Goal: Information Seeking & Learning: Learn about a topic

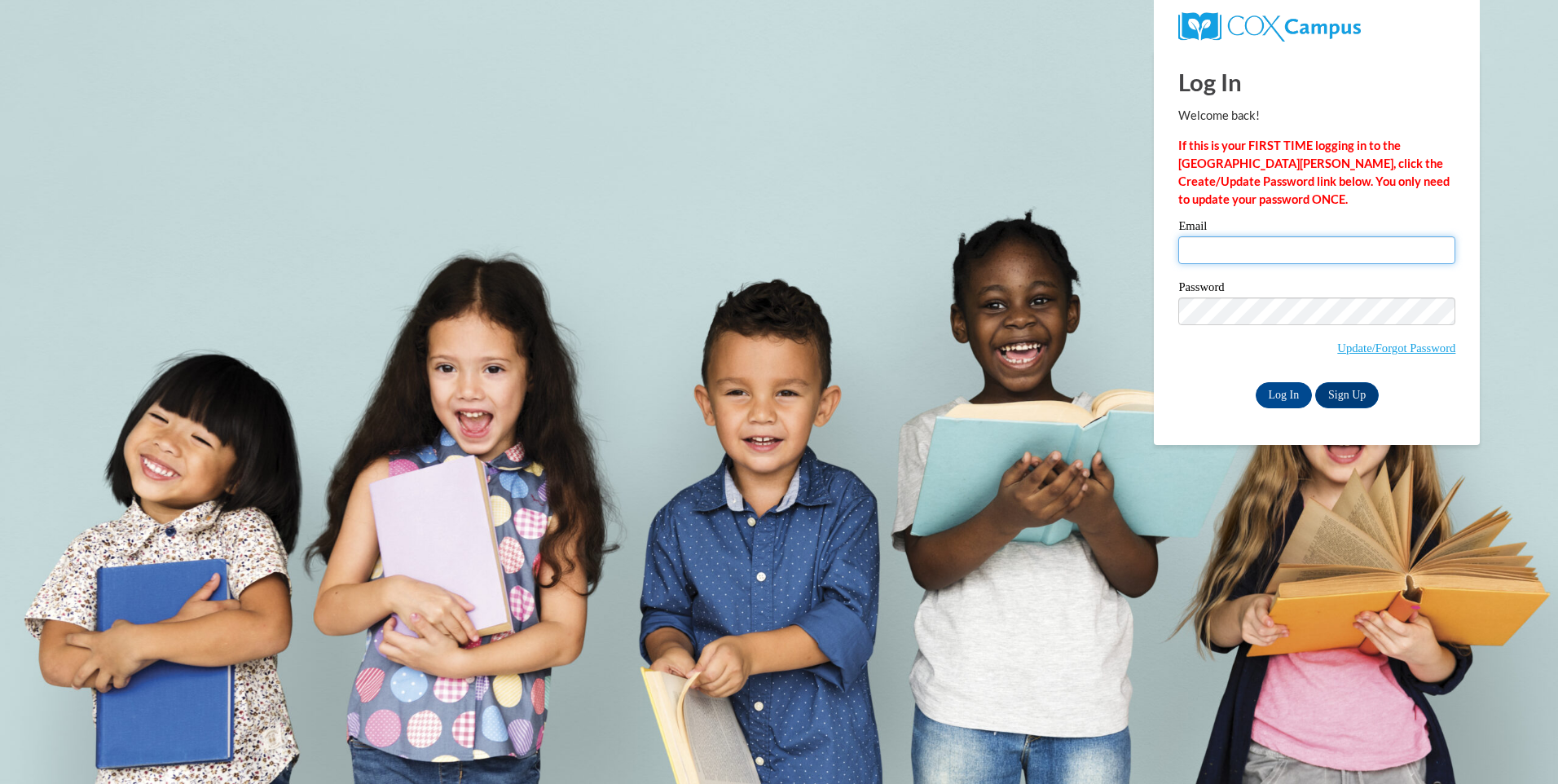
click at [1208, 245] on input "Email" at bounding box center [1317, 250] width 277 height 28
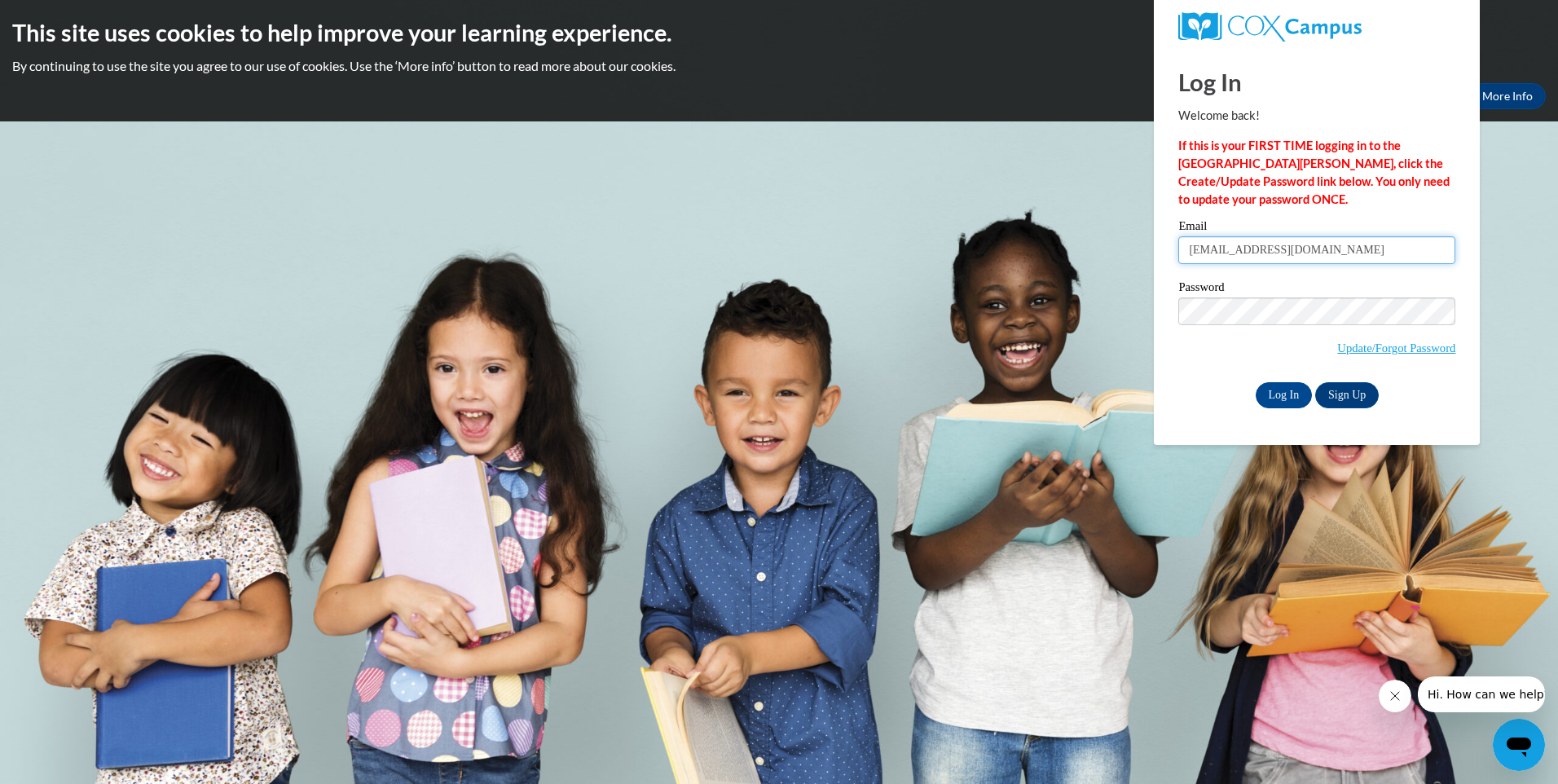
type input "leemrks602@gmail.com"
click at [1210, 521] on body "This site uses cookies to help improve your learning experience. By continuing …" at bounding box center [779, 392] width 1558 height 784
click at [1283, 395] on input "Log In" at bounding box center [1285, 395] width 57 height 26
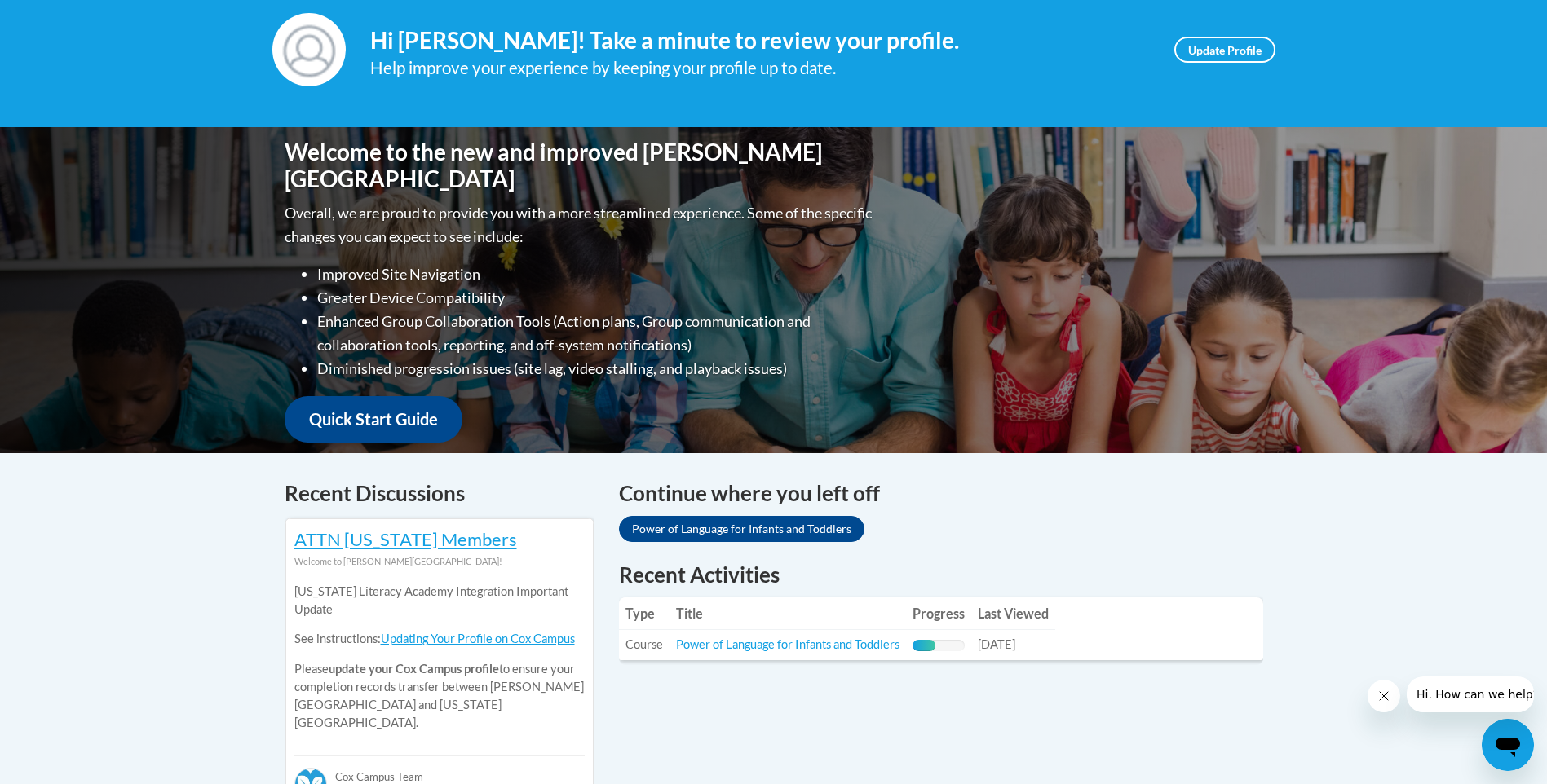
scroll to position [245, 0]
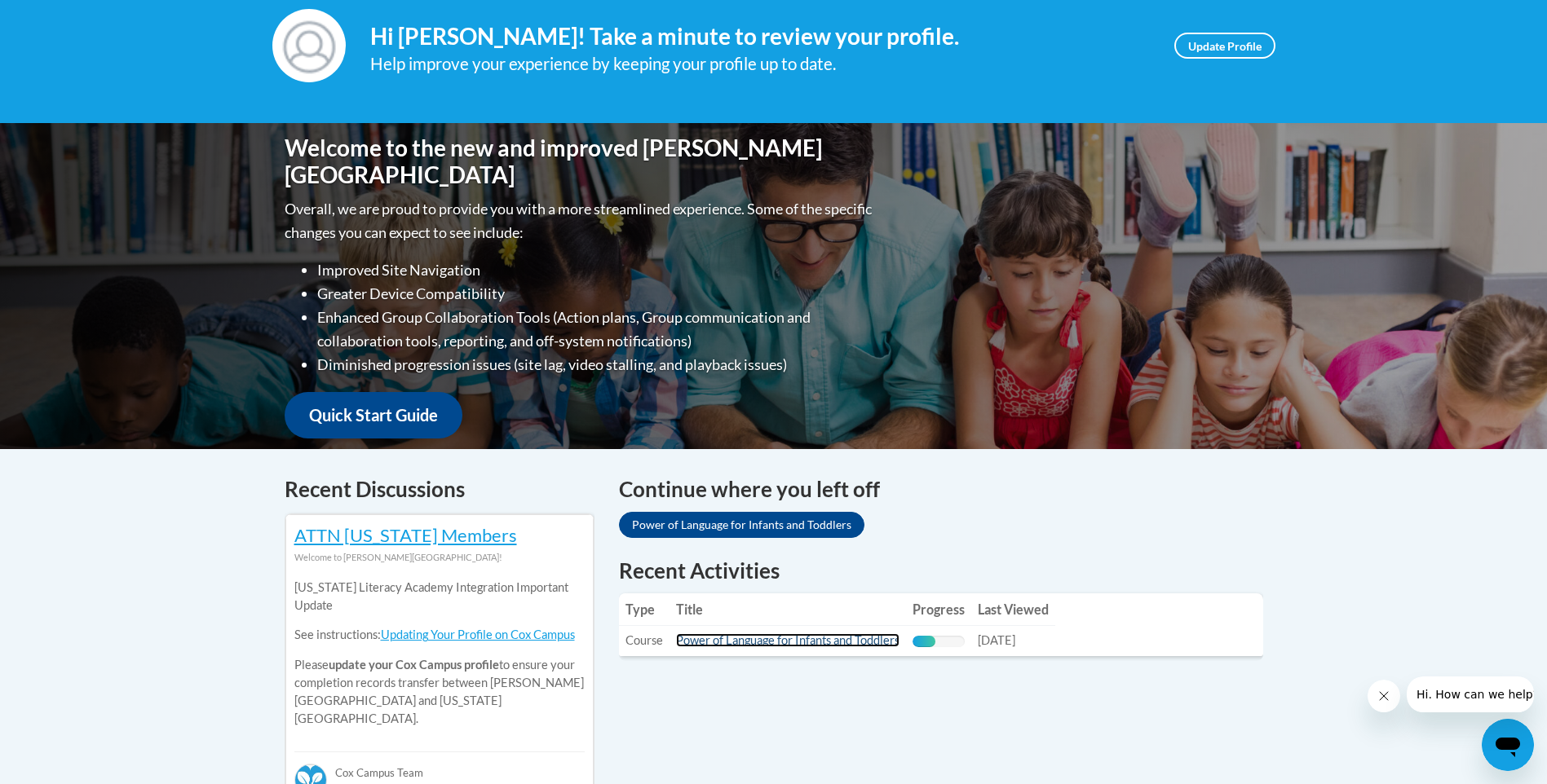
click at [827, 638] on link "Power of Language for Infants and Toddlers" at bounding box center [787, 640] width 224 height 14
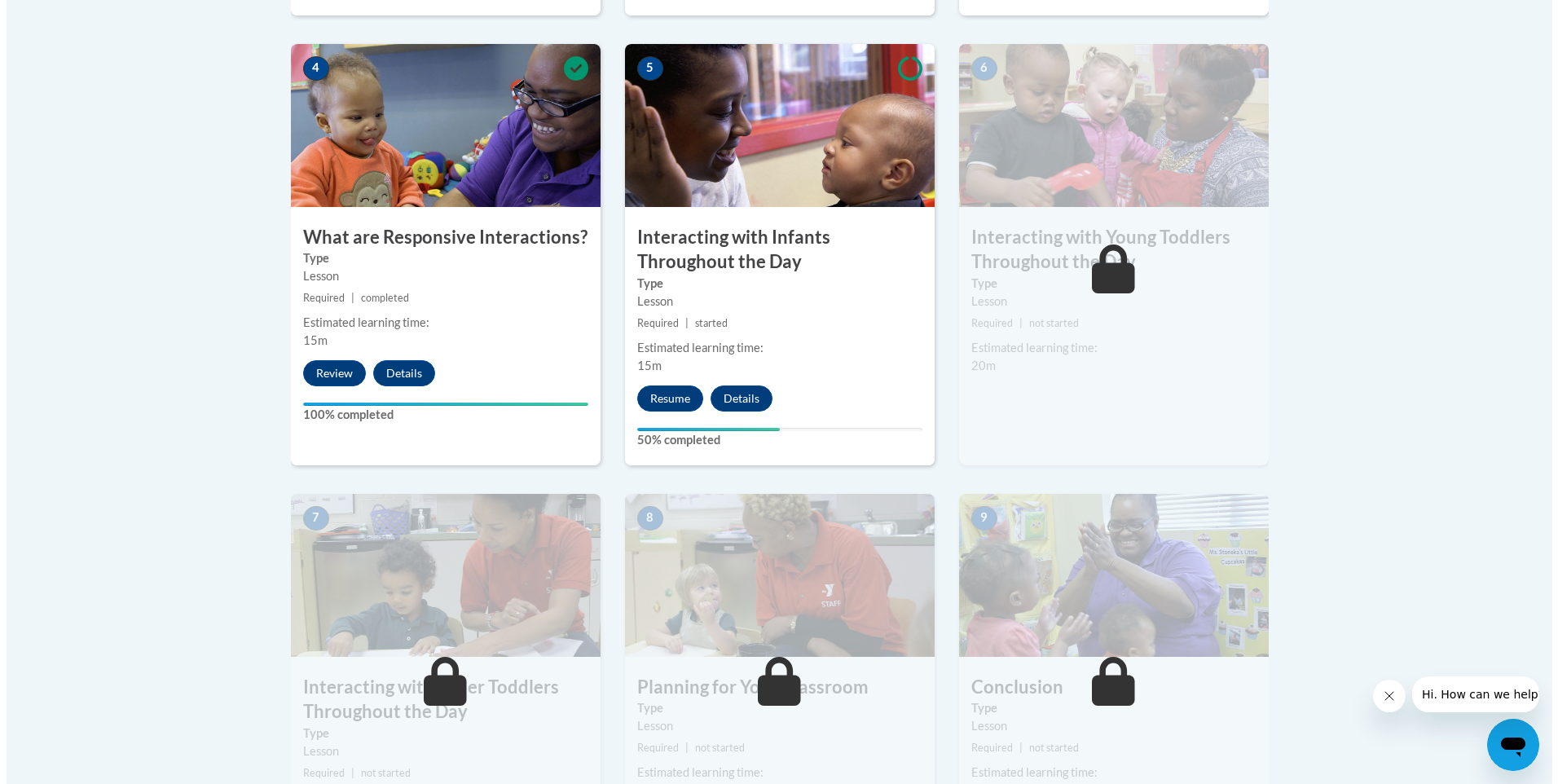
scroll to position [1059, 0]
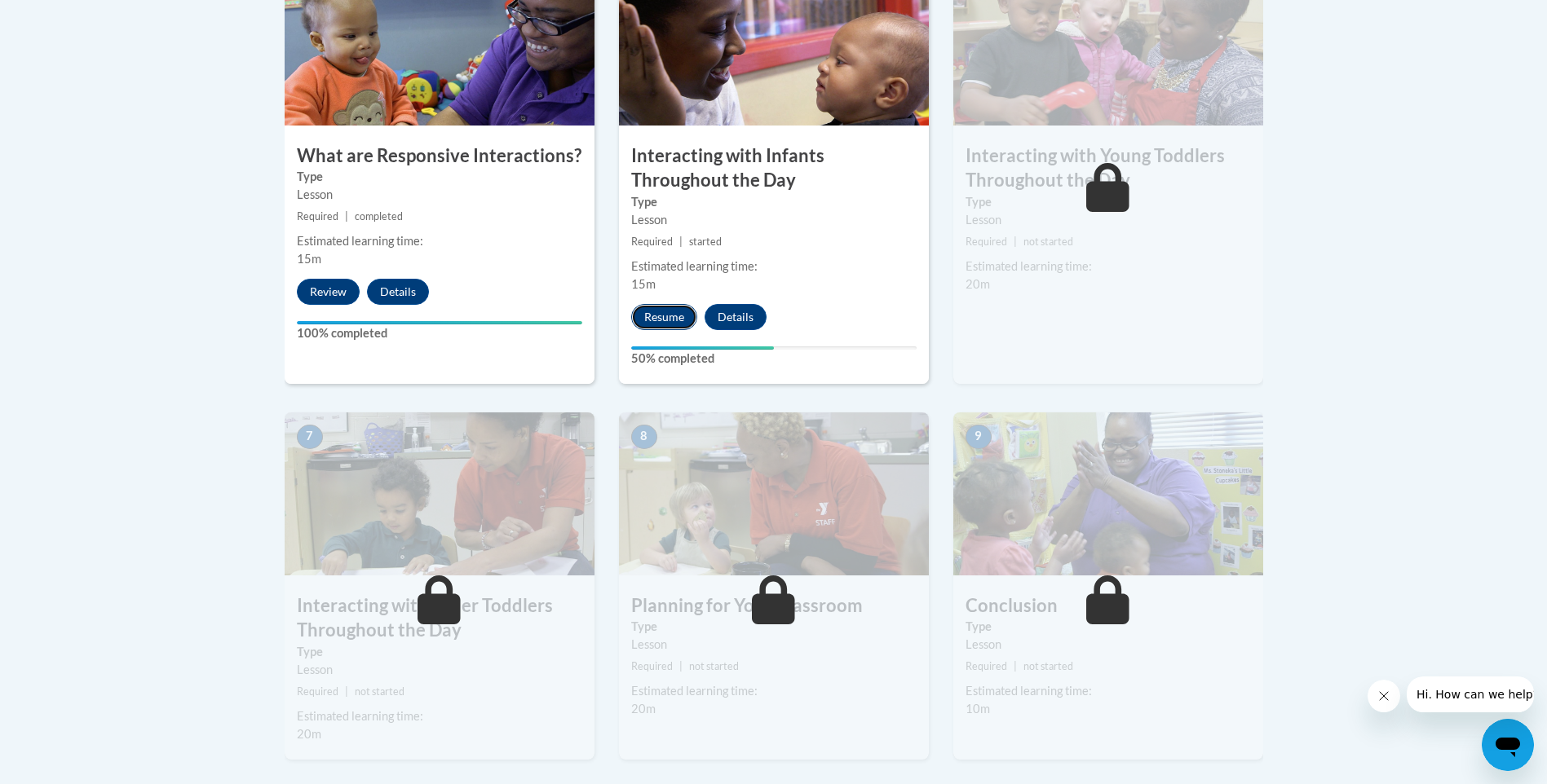
click at [660, 304] on button "Resume" at bounding box center [664, 316] width 66 height 26
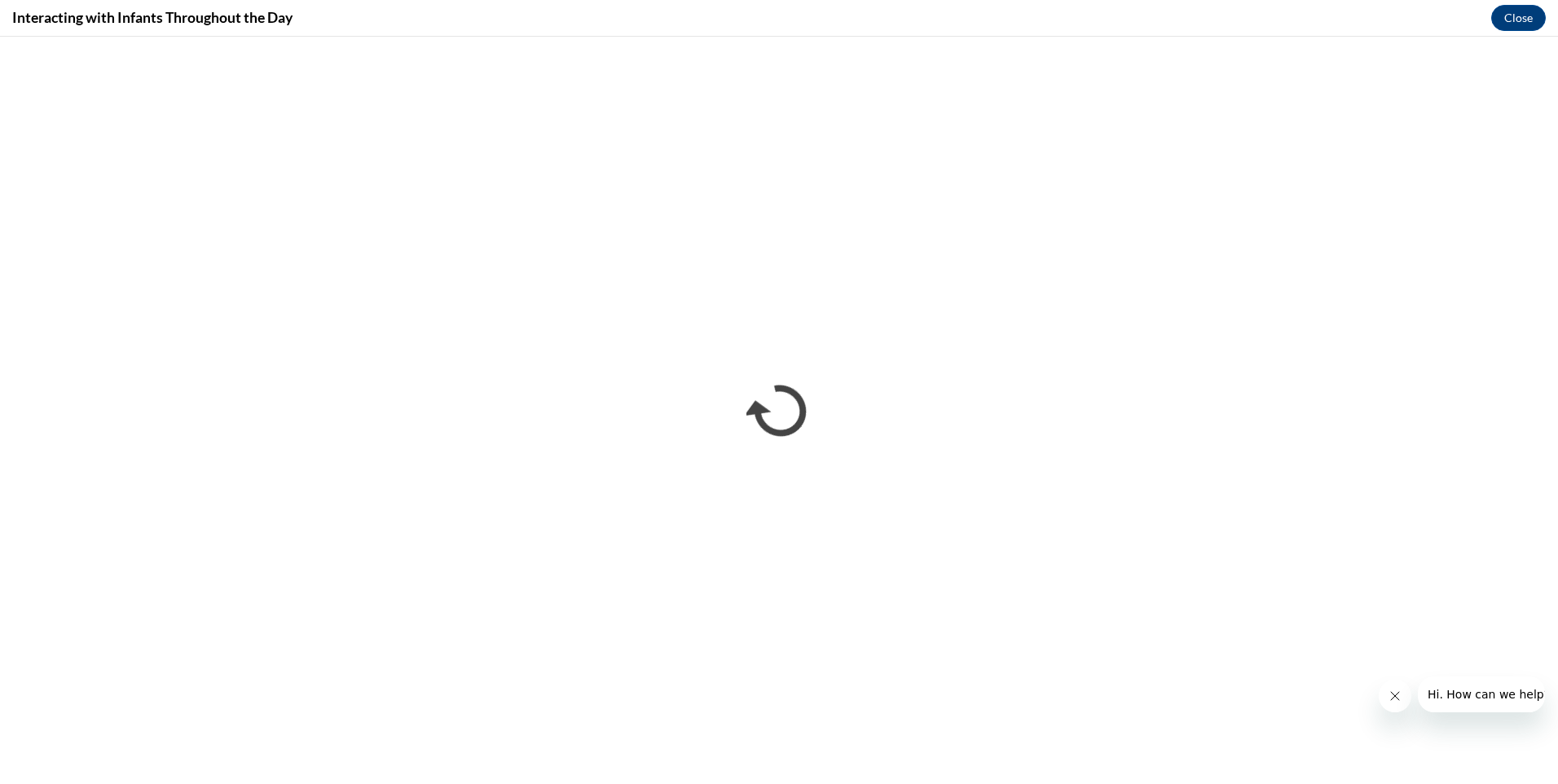
scroll to position [0, 0]
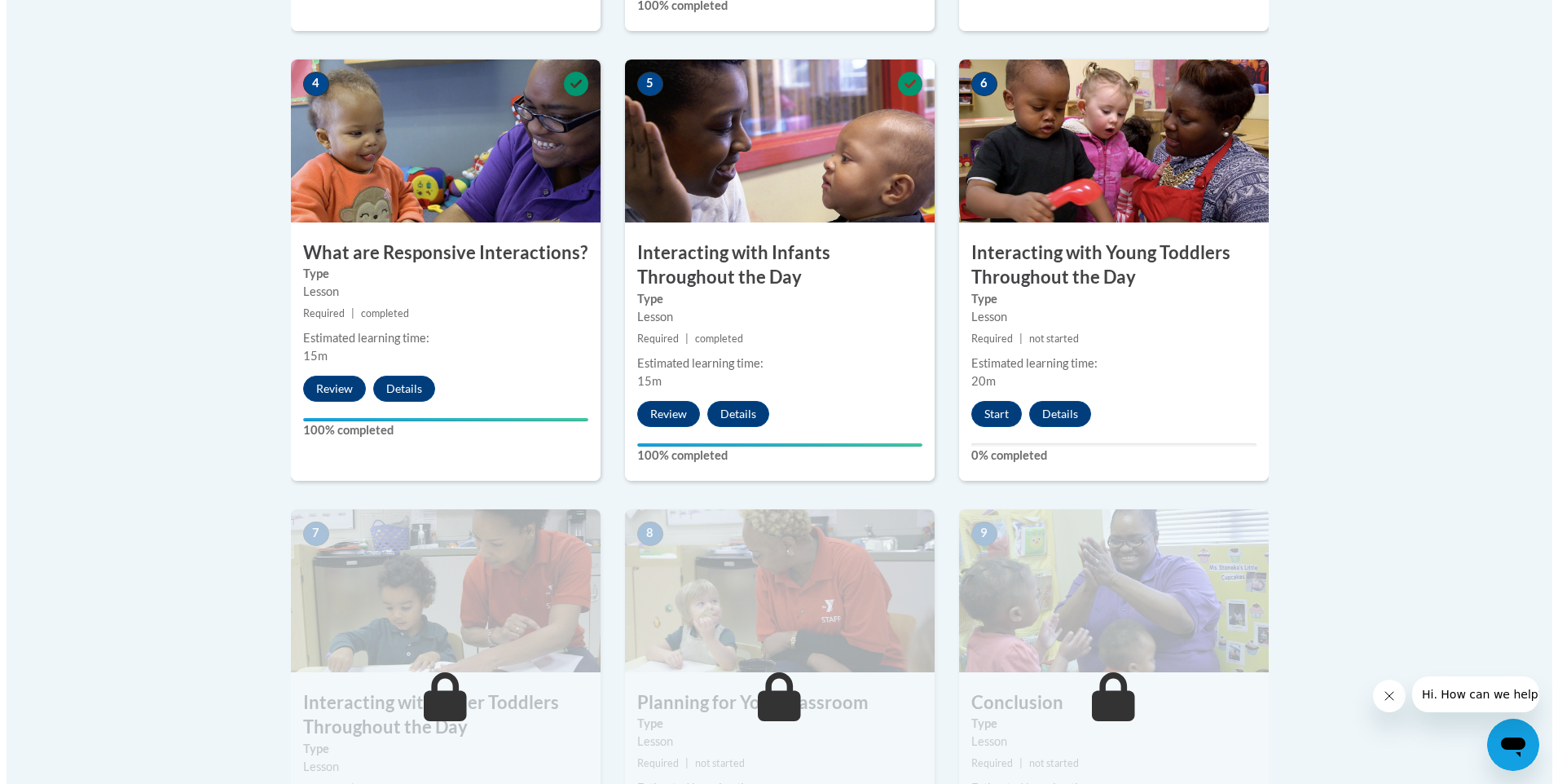
scroll to position [978, 0]
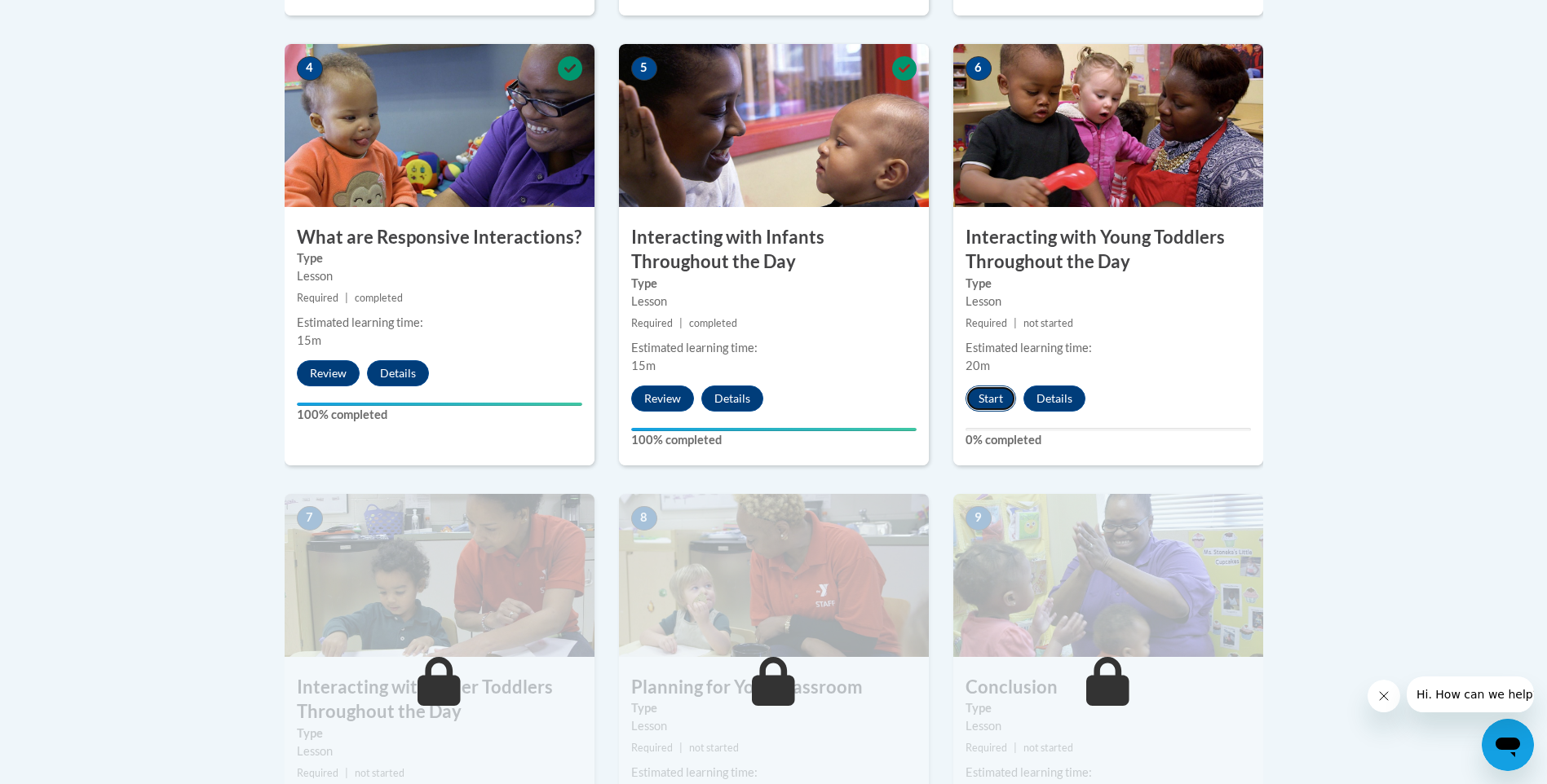
click at [980, 386] on button "Start" at bounding box center [991, 398] width 51 height 26
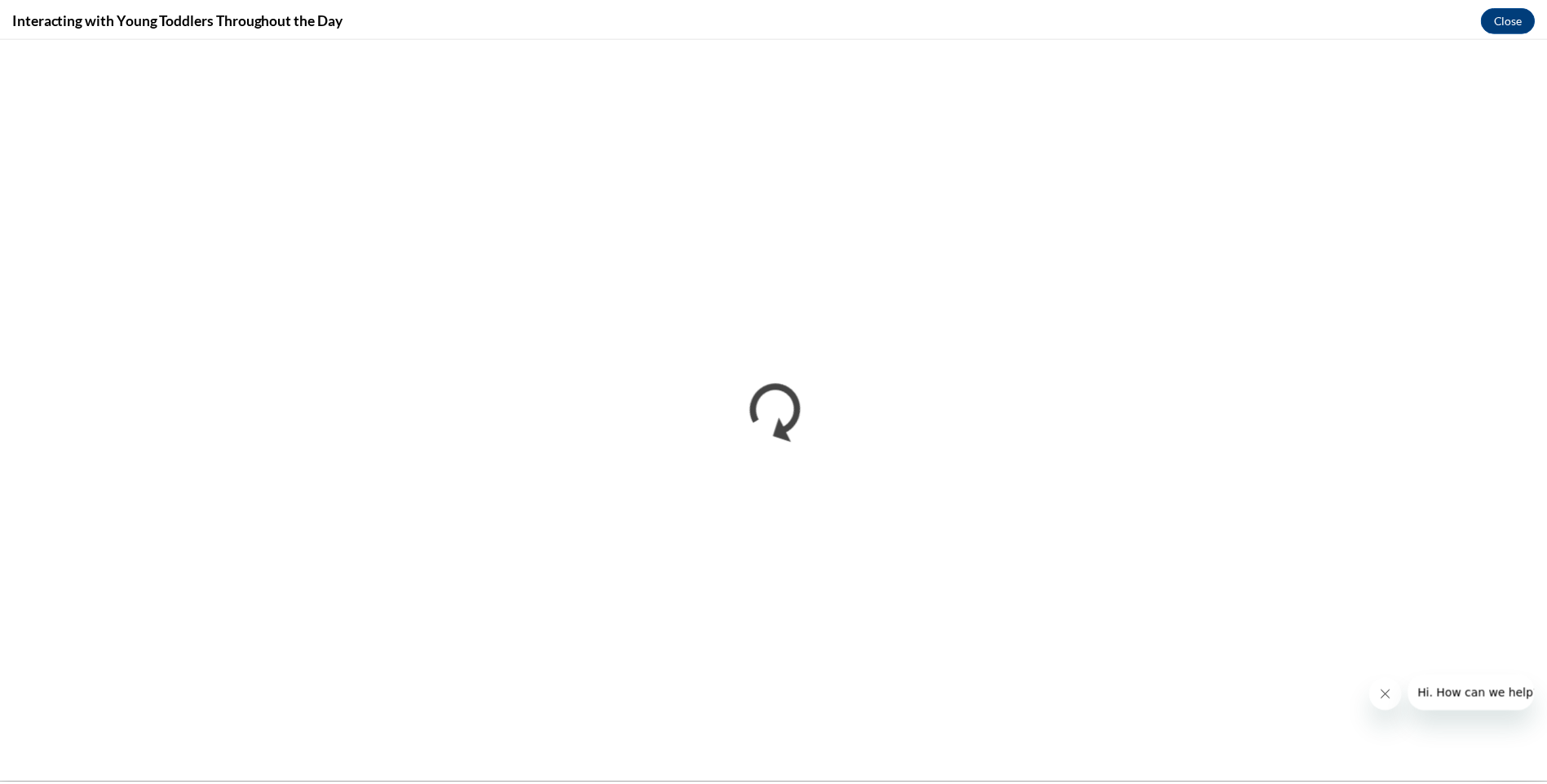
scroll to position [0, 0]
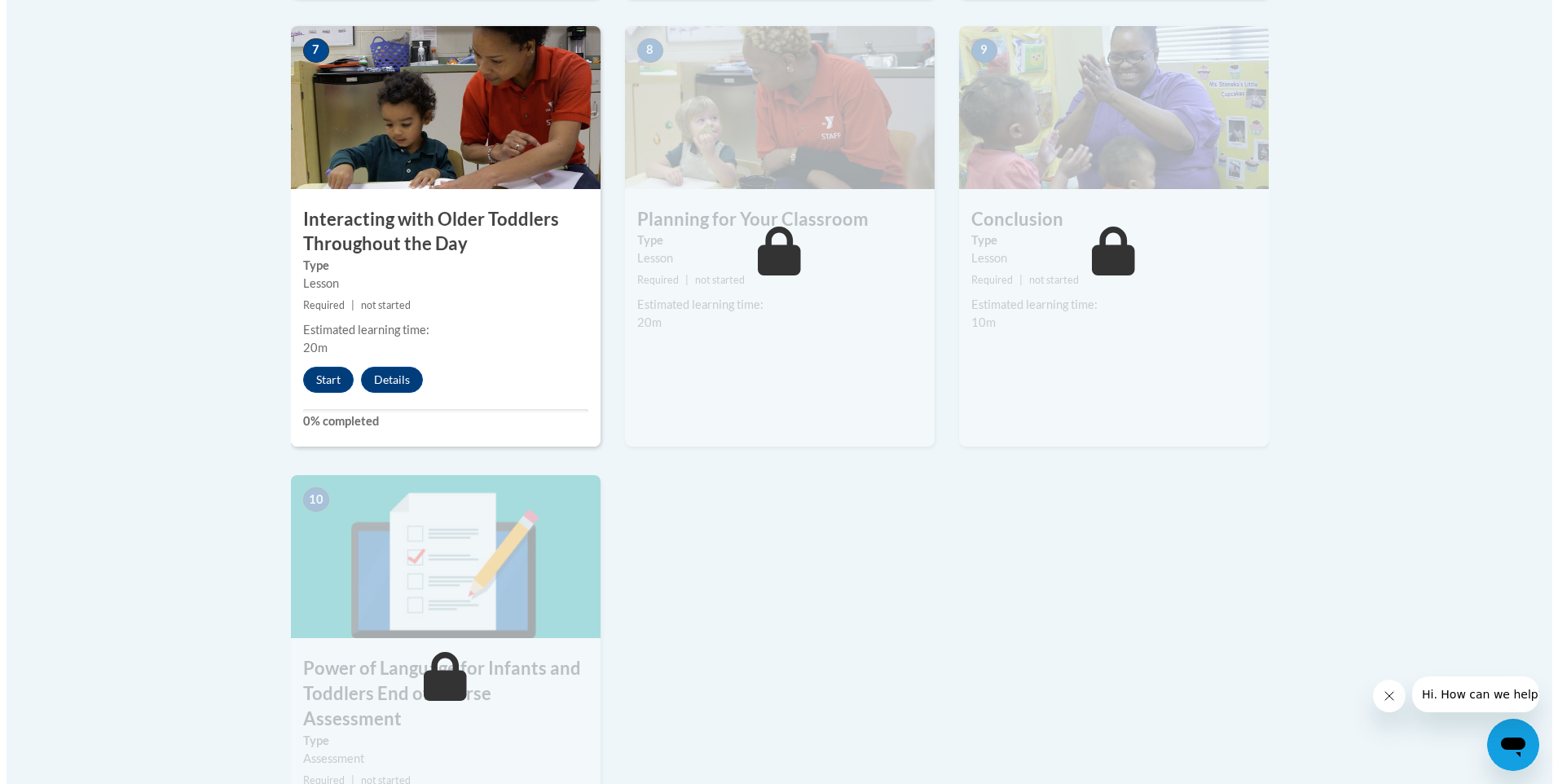
scroll to position [1467, 0]
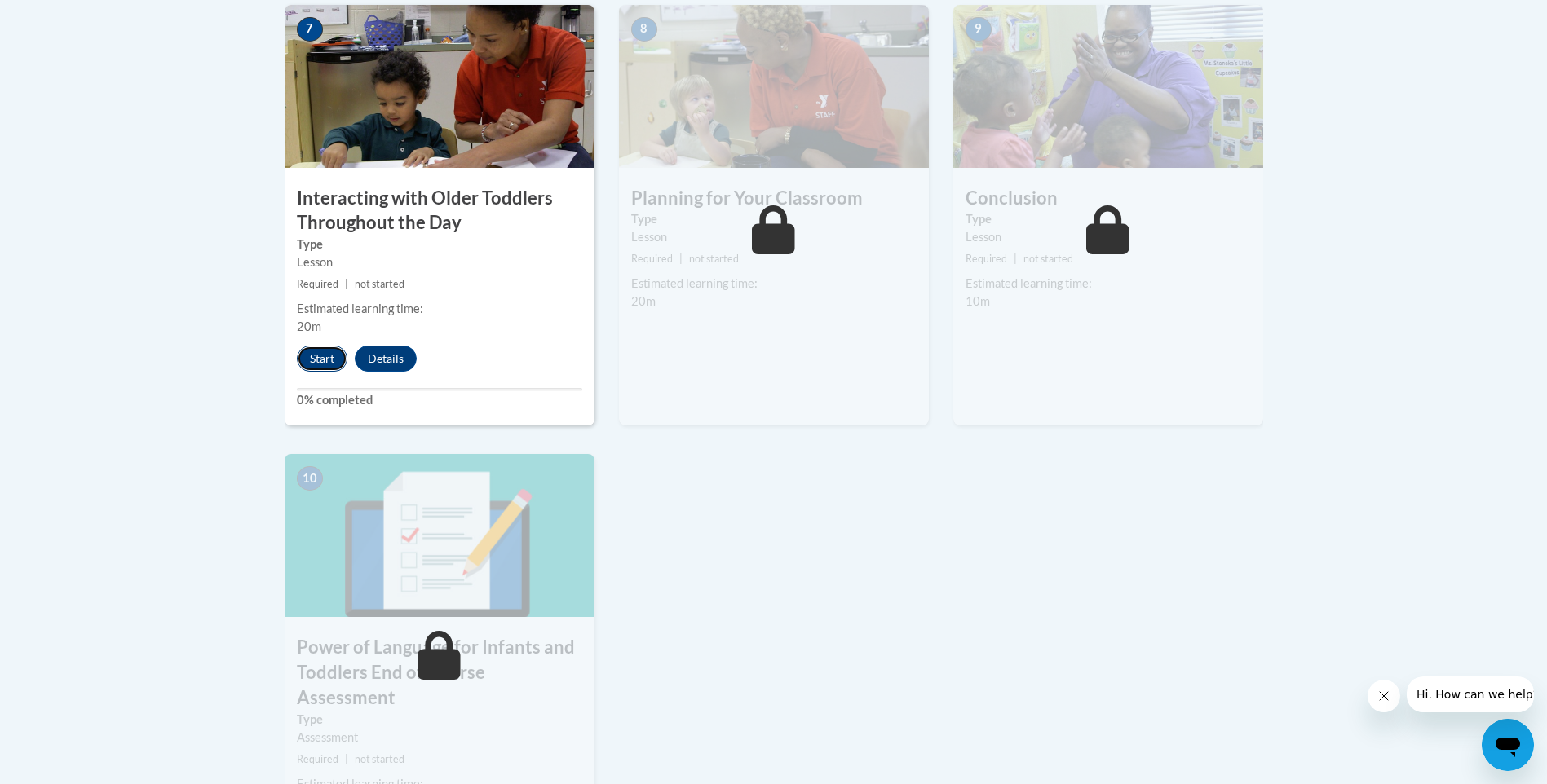
click at [307, 345] on button "Start" at bounding box center [322, 358] width 51 height 26
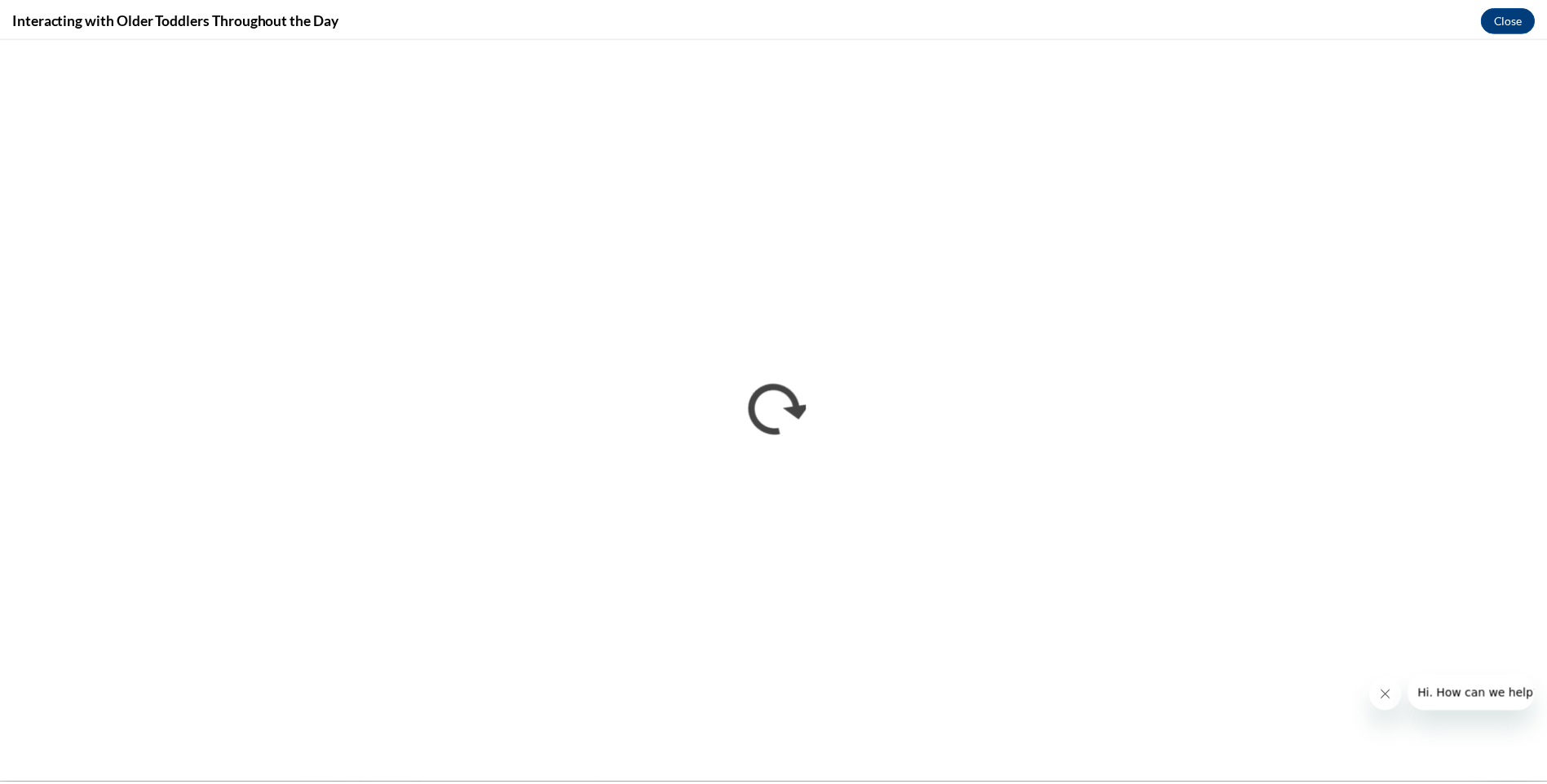
scroll to position [0, 0]
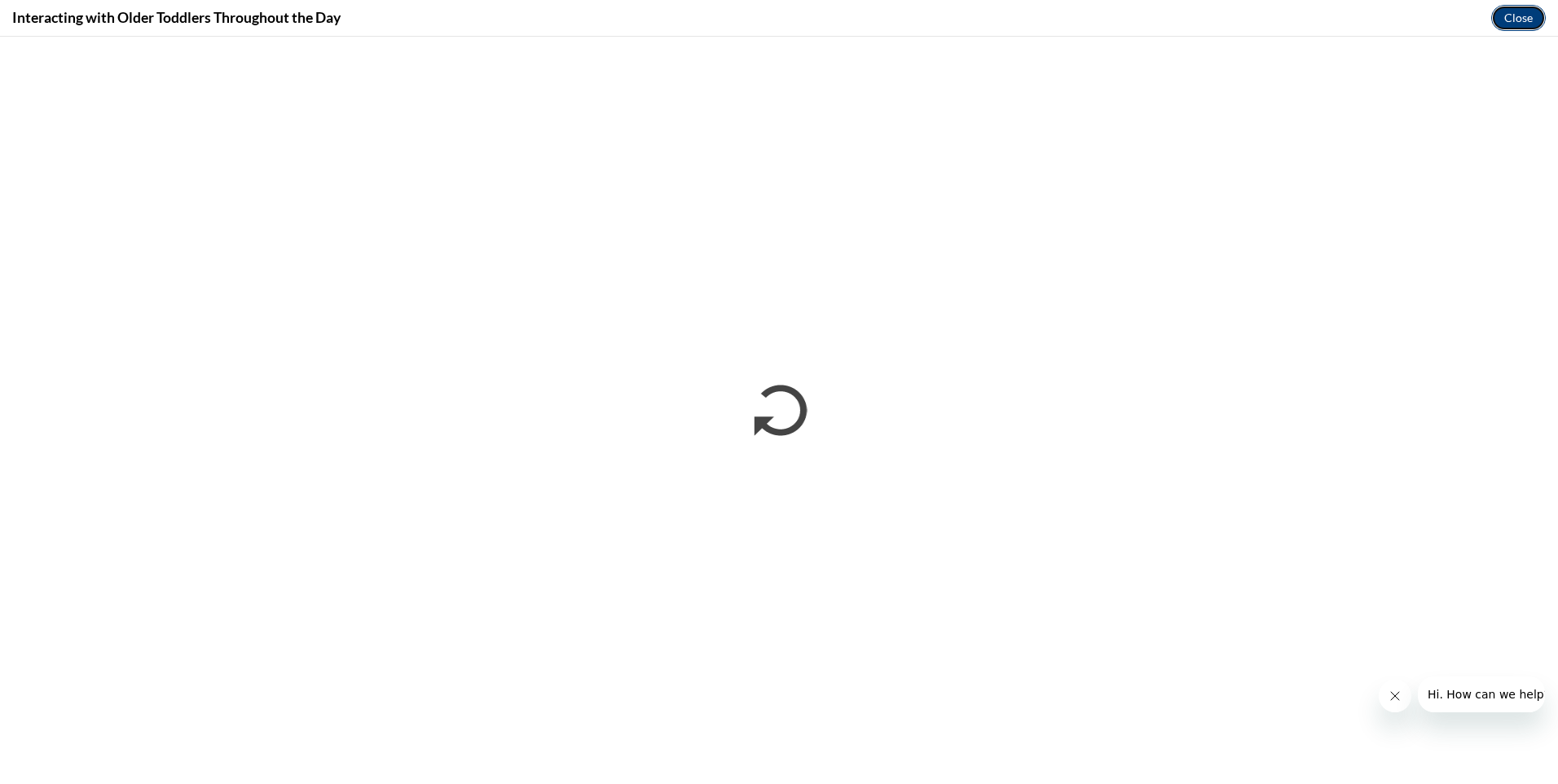
click at [1516, 21] on button "Close" at bounding box center [1518, 18] width 55 height 26
